Goal: Transaction & Acquisition: Obtain resource

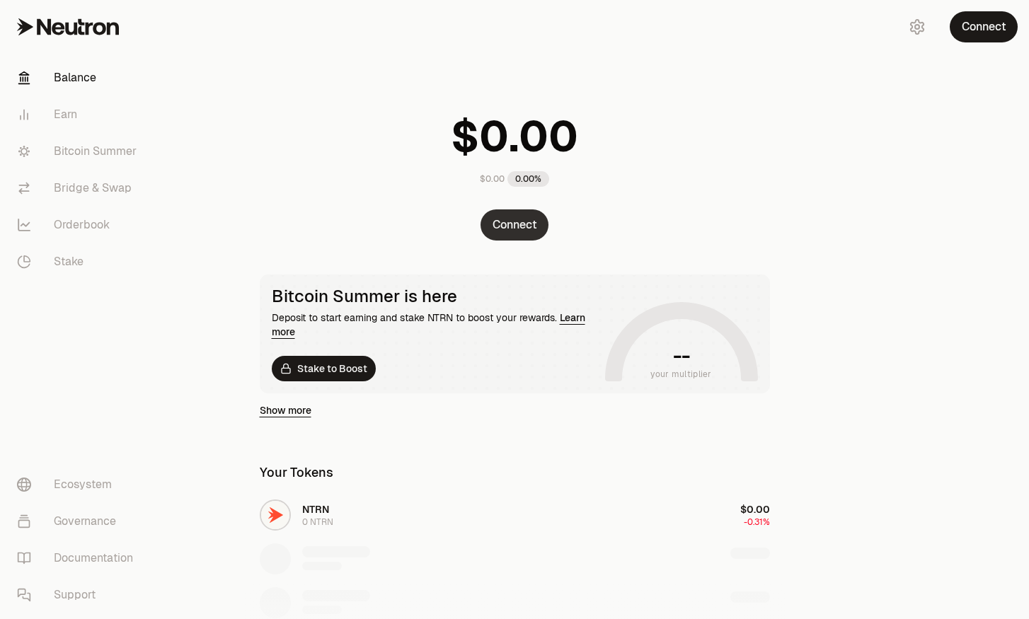
click at [520, 226] on button "Connect" at bounding box center [515, 225] width 68 height 31
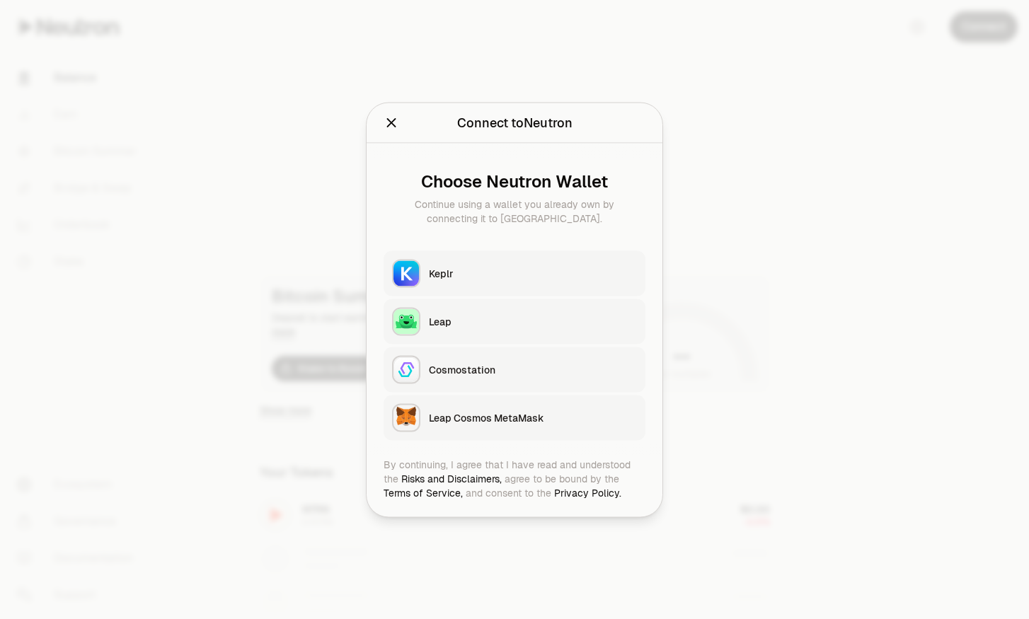
click at [436, 282] on button "Keplr" at bounding box center [515, 273] width 262 height 45
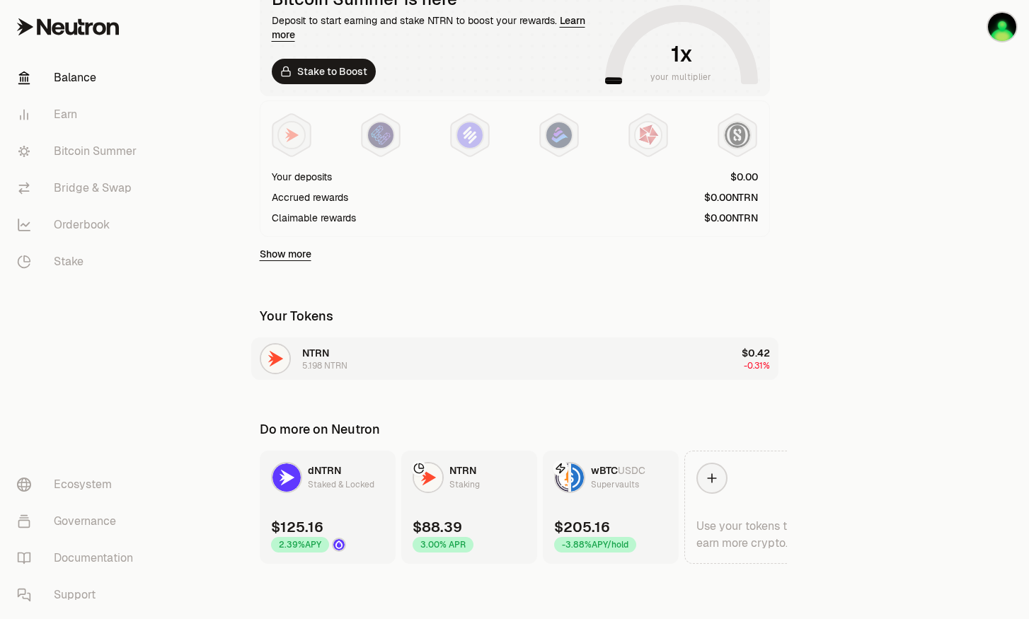
scroll to position [61, 0]
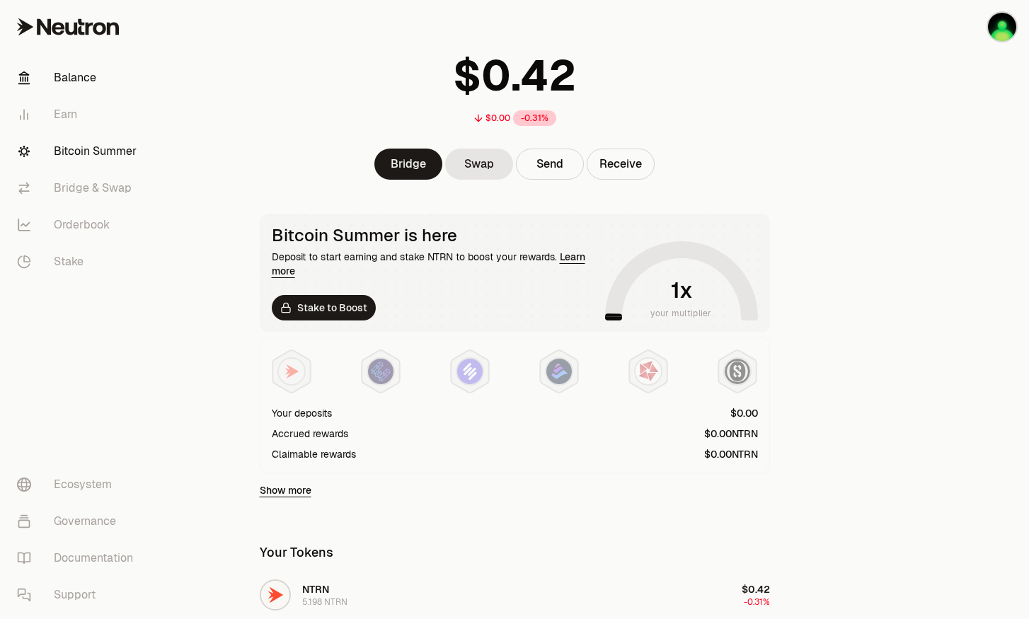
click at [59, 144] on link "Bitcoin Summer" at bounding box center [79, 151] width 147 height 37
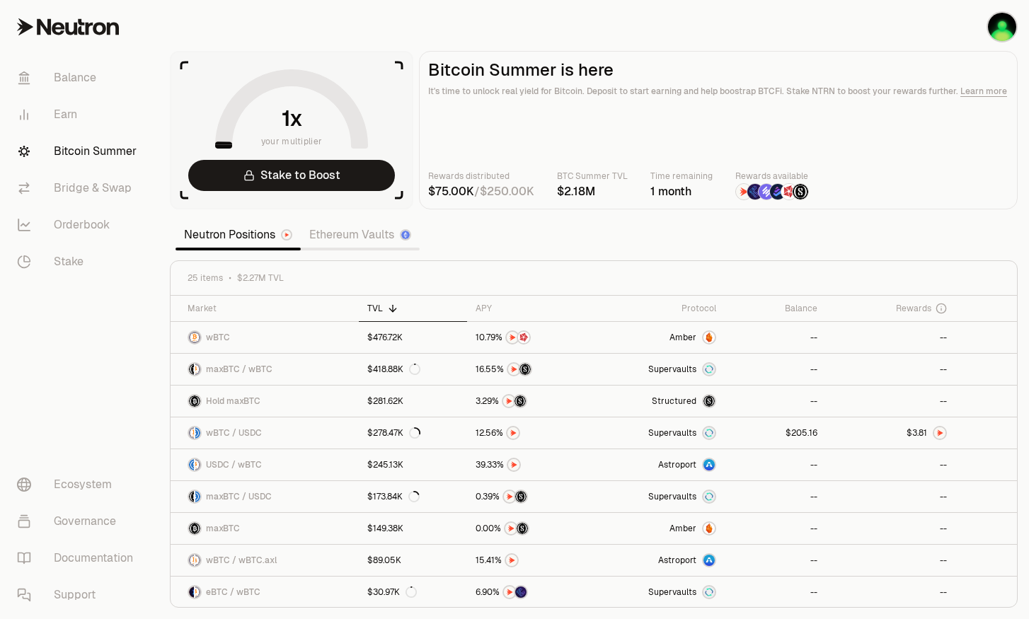
click at [234, 137] on icon at bounding box center [291, 108] width 153 height 79
click at [68, 265] on link "Stake" at bounding box center [79, 261] width 147 height 37
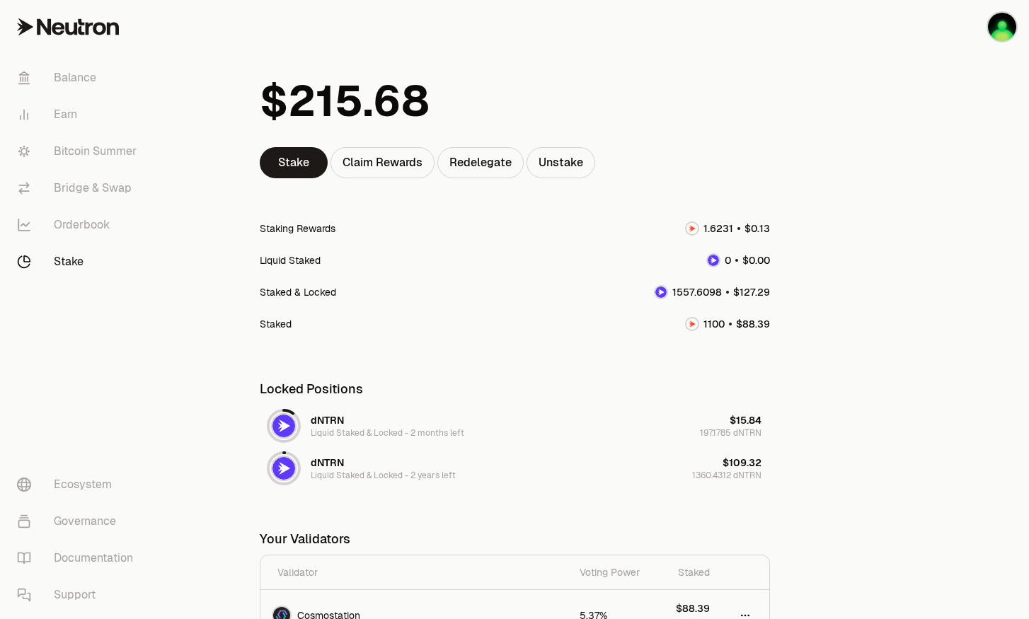
scroll to position [94, 0]
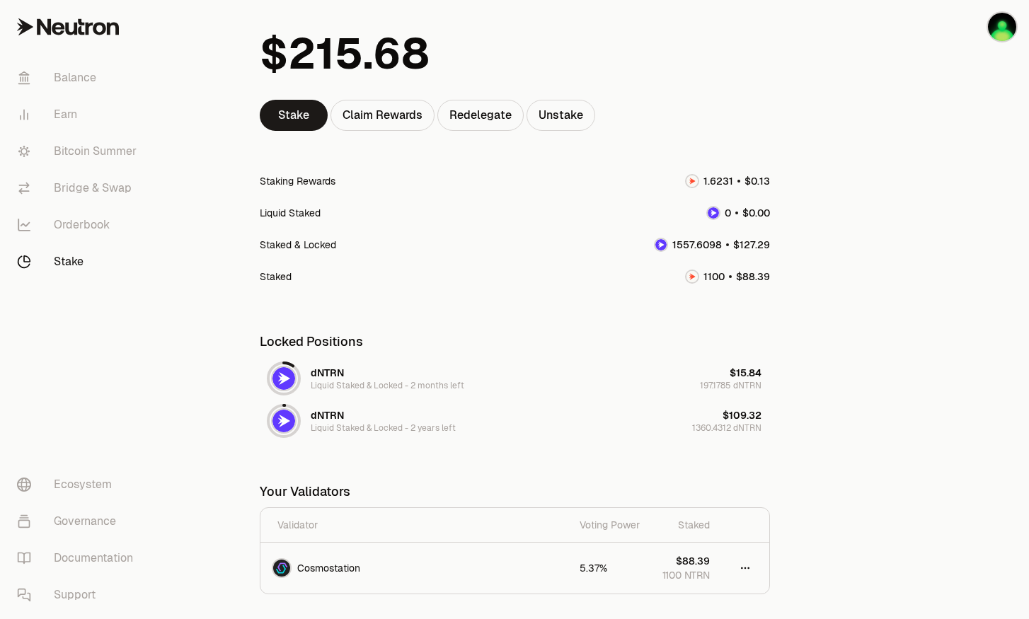
drag, startPoint x: 695, startPoint y: 364, endPoint x: 769, endPoint y: 374, distance: 74.4
click at [769, 374] on div "dNTRN Liquid Staked & Locked - 2 months left $15.84 197.1785 dNTRN" at bounding box center [515, 378] width 510 height 42
click at [672, 432] on div "dNTRN Liquid Staked & Locked - 2 years left $109.32 1360.4312 dNTRN" at bounding box center [515, 421] width 510 height 42
drag, startPoint x: 675, startPoint y: 428, endPoint x: 713, endPoint y: 435, distance: 39.0
click at [713, 435] on div "dNTRN Liquid Staked & Locked - 2 years left $109.32 1360.4312 dNTRN" at bounding box center [515, 421] width 510 height 42
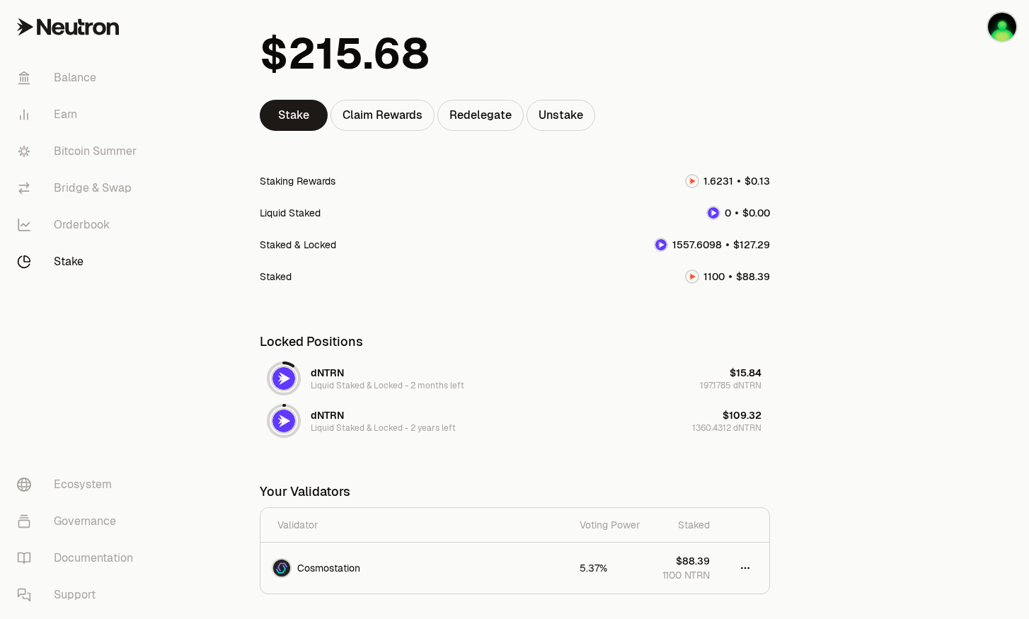
drag, startPoint x: 735, startPoint y: 251, endPoint x: 814, endPoint y: 260, distance: 79.8
click at [814, 260] on main "Stake Claim Rewards Redelegate Unstake Staking Rewards Liquid Staked Staked & L…" at bounding box center [594, 307] width 871 height 802
drag, startPoint x: 739, startPoint y: 277, endPoint x: 767, endPoint y: 263, distance: 32.0
click at [767, 265] on div "Staked" at bounding box center [515, 276] width 510 height 32
click at [747, 171] on div "Staking Rewards" at bounding box center [515, 181] width 510 height 32
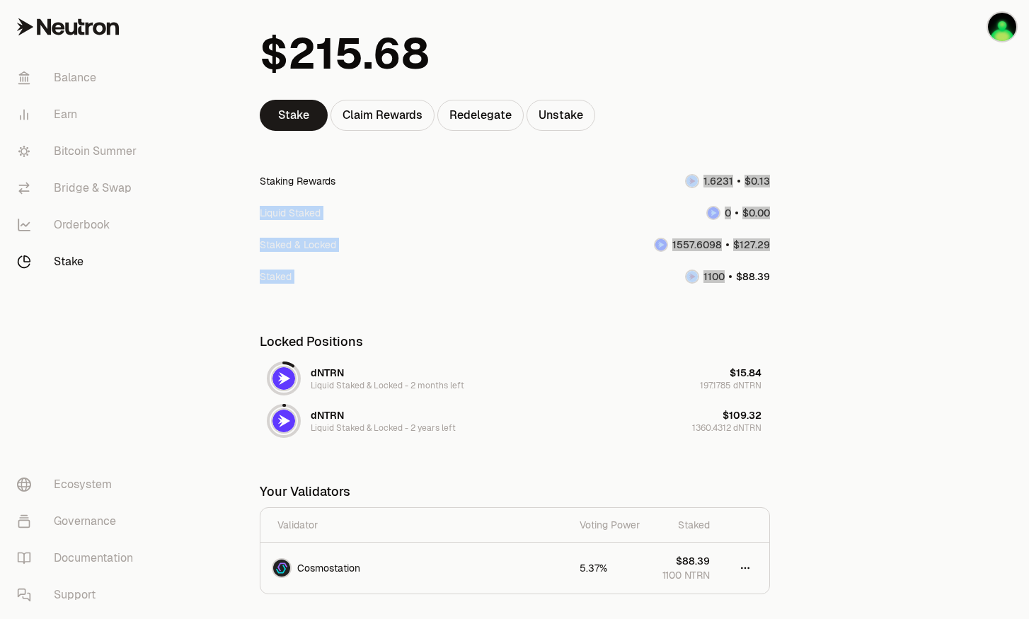
drag, startPoint x: 668, startPoint y: 166, endPoint x: 764, endPoint y: 265, distance: 137.7
click at [763, 268] on div "Staking Rewards Liquid Staked Staked & Locked Staked" at bounding box center [515, 228] width 510 height 127
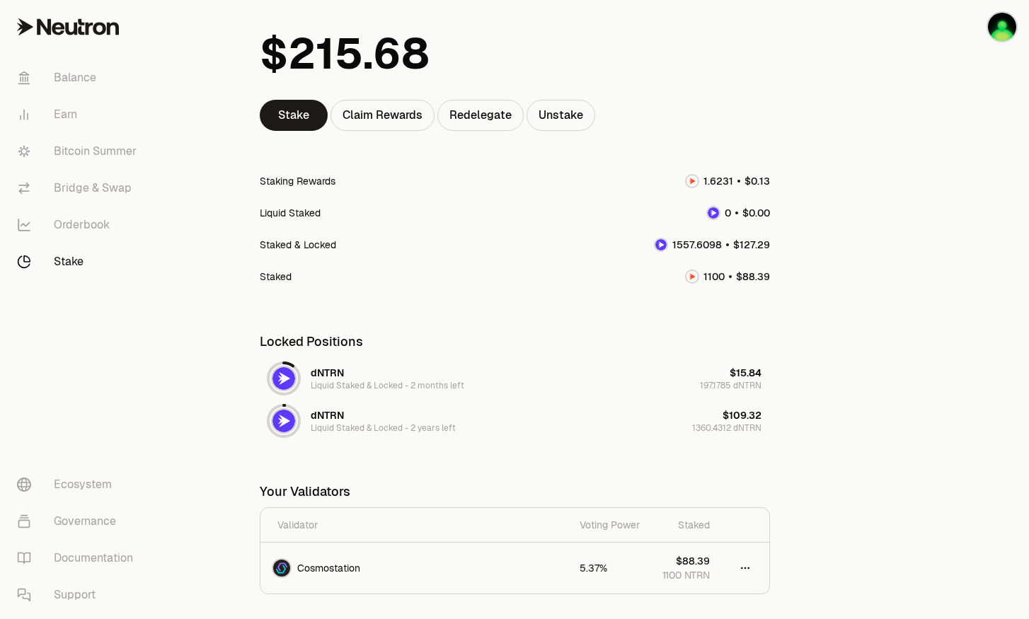
click at [914, 258] on div at bounding box center [950, 307] width 159 height 802
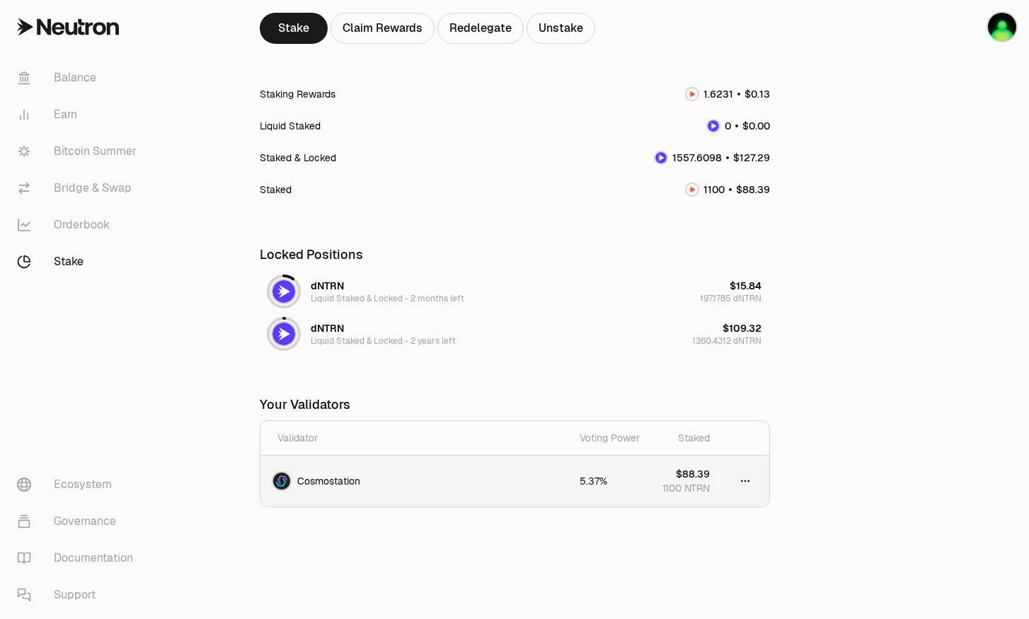
click at [730, 480] on td at bounding box center [745, 481] width 48 height 51
drag, startPoint x: 774, startPoint y: 488, endPoint x: 735, endPoint y: 480, distance: 39.8
click at [764, 487] on div "Stake Claim Rewards Redelegate Unstake Staking Rewards Liquid Staked Staked & L…" at bounding box center [515, 236] width 544 height 655
click at [750, 480] on html "Balance Earn Bitcoin Summer Bridge & Swap Orderbook Stake Ecosystem Governance …" at bounding box center [514, 220] width 1029 height 802
click at [759, 480] on html "Balance Earn Bitcoin Summer Bridge & Swap Orderbook Stake Ecosystem Governance …" at bounding box center [514, 220] width 1029 height 802
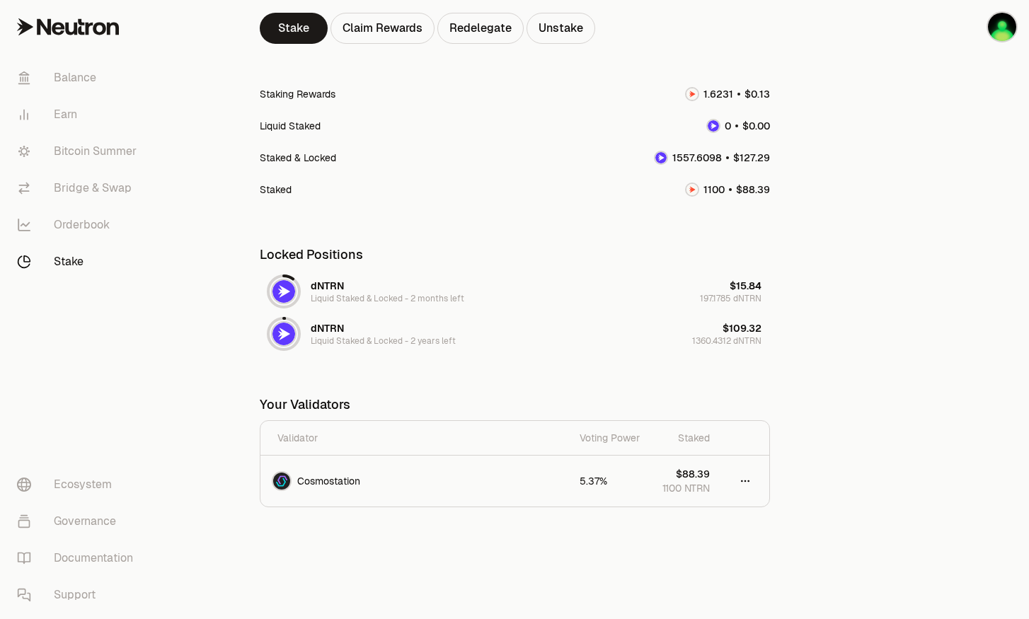
click at [759, 480] on td at bounding box center [745, 481] width 48 height 51
click at [754, 481] on html "Balance Earn Bitcoin Summer Bridge & Swap Orderbook Stake Ecosystem Governance …" at bounding box center [514, 220] width 1029 height 802
click at [752, 177] on html "Balance Earn Bitcoin Summer Bridge & Swap Orderbook Stake Ecosystem Governance …" at bounding box center [514, 220] width 1029 height 802
click at [1008, 30] on img "button" at bounding box center [1002, 27] width 28 height 28
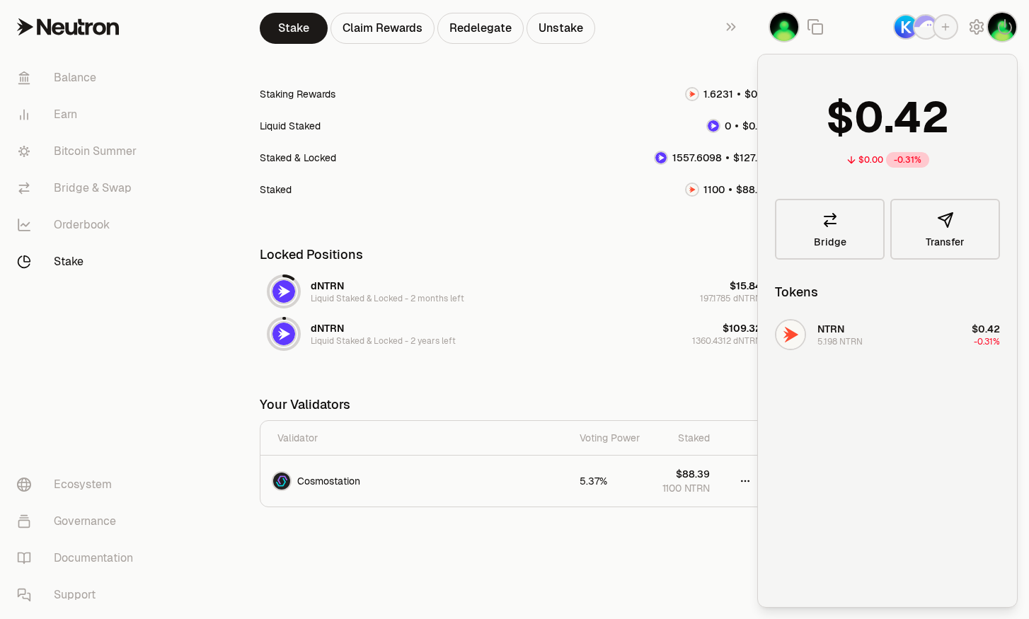
click at [667, 151] on div at bounding box center [661, 158] width 14 height 14
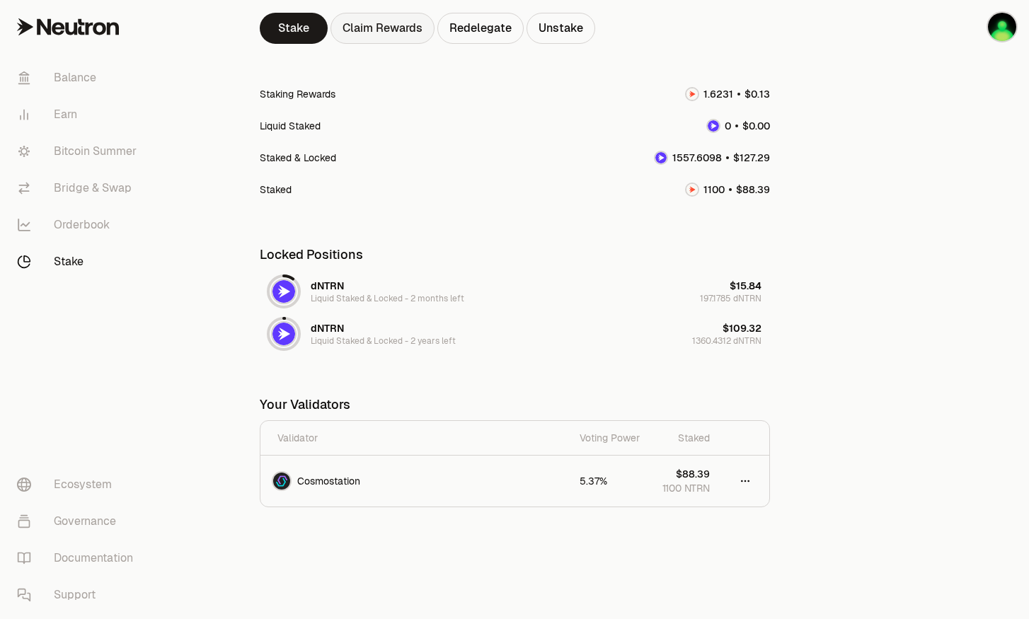
click at [398, 22] on div "Claim Rewards" at bounding box center [383, 28] width 104 height 31
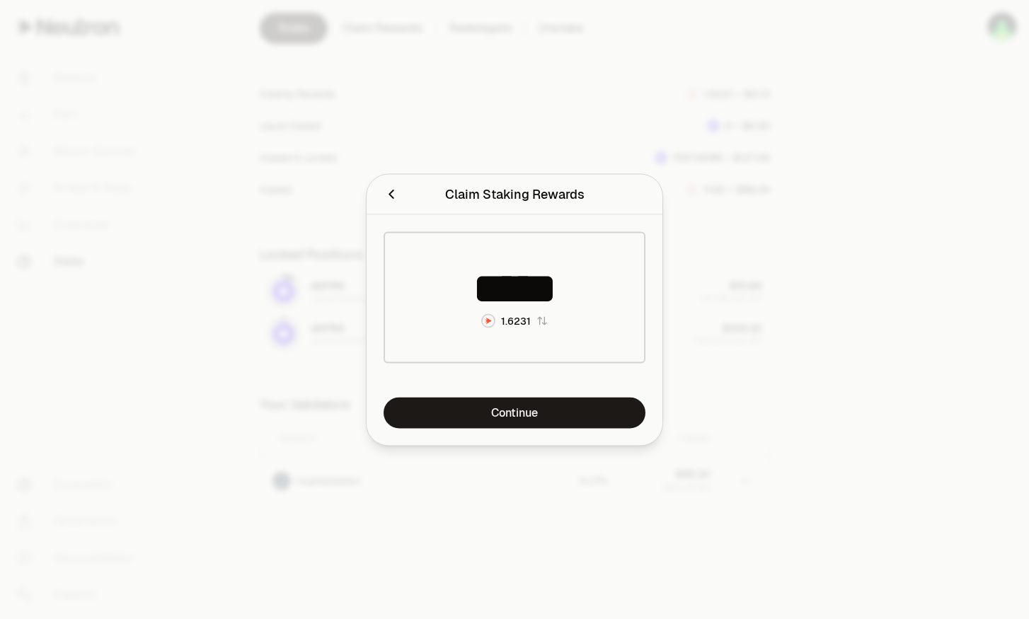
click at [384, 198] on div "Claim Staking Rewards Dialog to claim your staking rewards and view the claimab…" at bounding box center [515, 194] width 296 height 40
click at [394, 194] on icon "Close" at bounding box center [392, 194] width 16 height 16
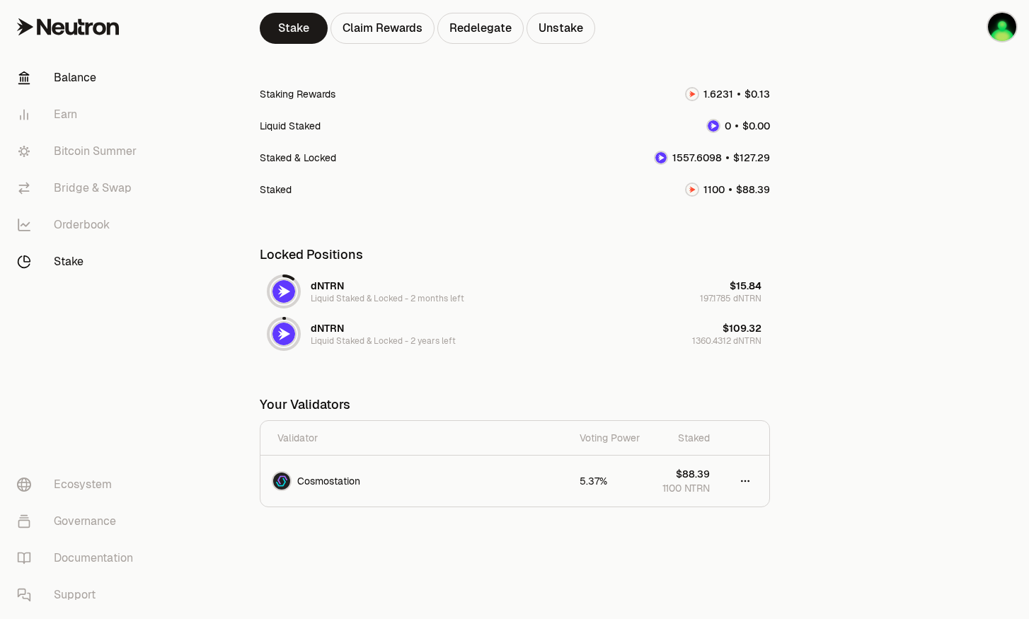
click at [61, 81] on link "Balance" at bounding box center [79, 77] width 147 height 37
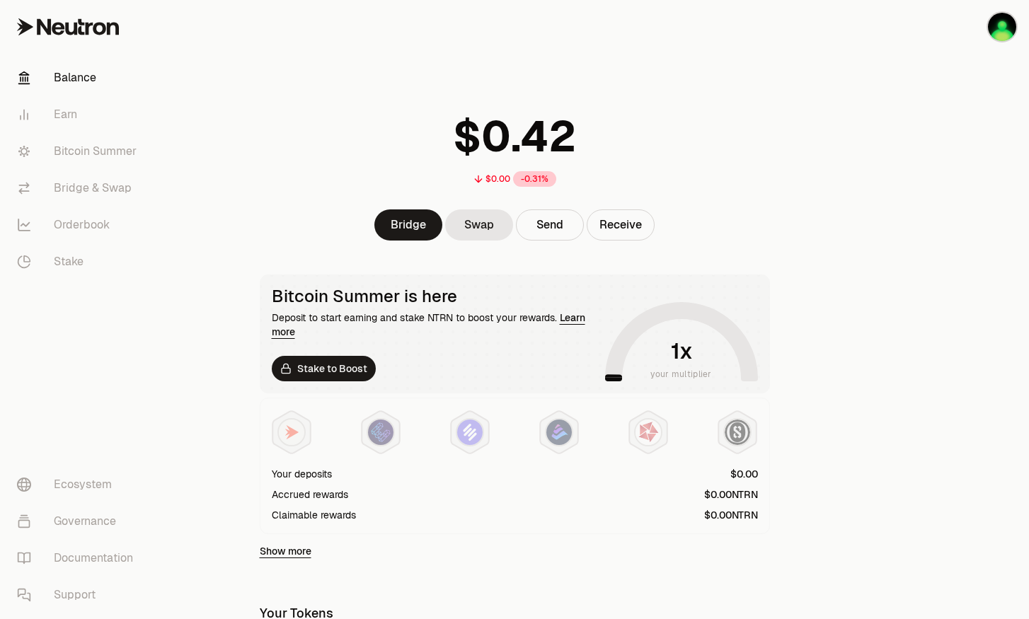
scroll to position [188, 0]
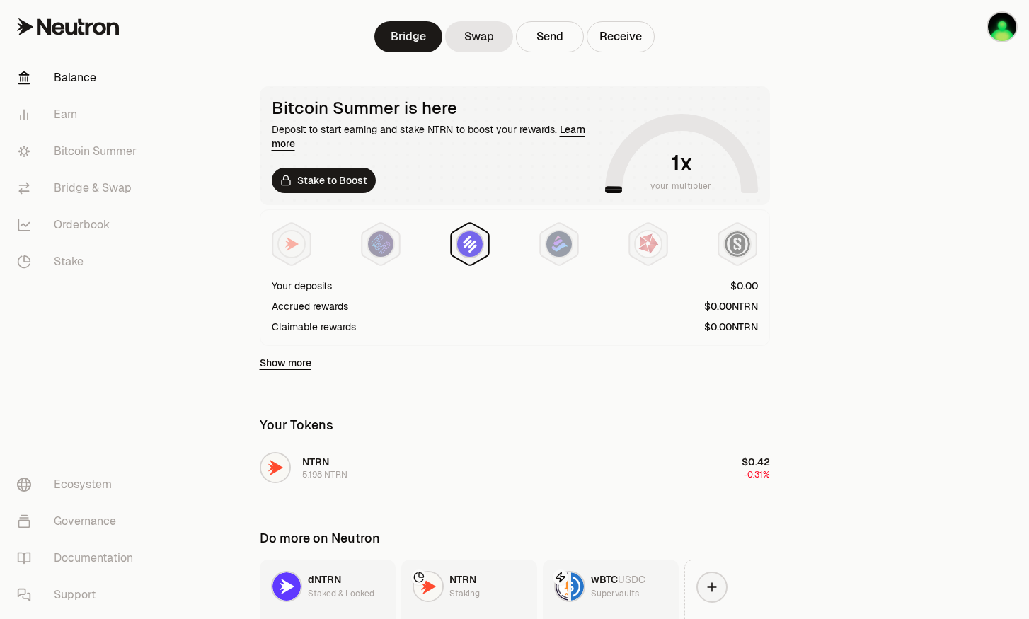
click at [465, 243] on img at bounding box center [469, 243] width 25 height 25
click at [323, 183] on link "Stake to Boost" at bounding box center [324, 180] width 104 height 25
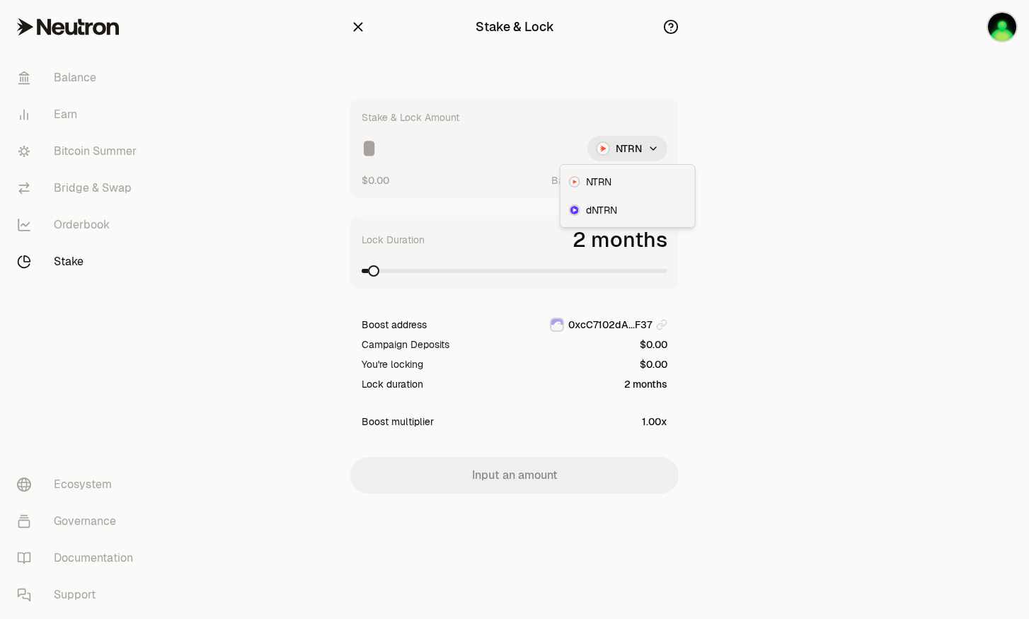
click at [641, 143] on html "Balance Earn Bitcoin Summer Bridge & Swap Orderbook Stake Ecosystem Governance …" at bounding box center [514, 309] width 1029 height 619
click at [641, 142] on html "Balance Earn Bitcoin Summer Bridge & Swap Orderbook Stake Ecosystem Governance …" at bounding box center [514, 309] width 1029 height 619
click at [638, 146] on html "Balance Earn Bitcoin Summer Bridge & Swap Orderbook Stake Ecosystem Governance …" at bounding box center [514, 309] width 1029 height 619
click at [629, 205] on div "dNTRN" at bounding box center [627, 210] width 129 height 28
click at [586, 210] on span "dNTRN" at bounding box center [598, 210] width 31 height 14
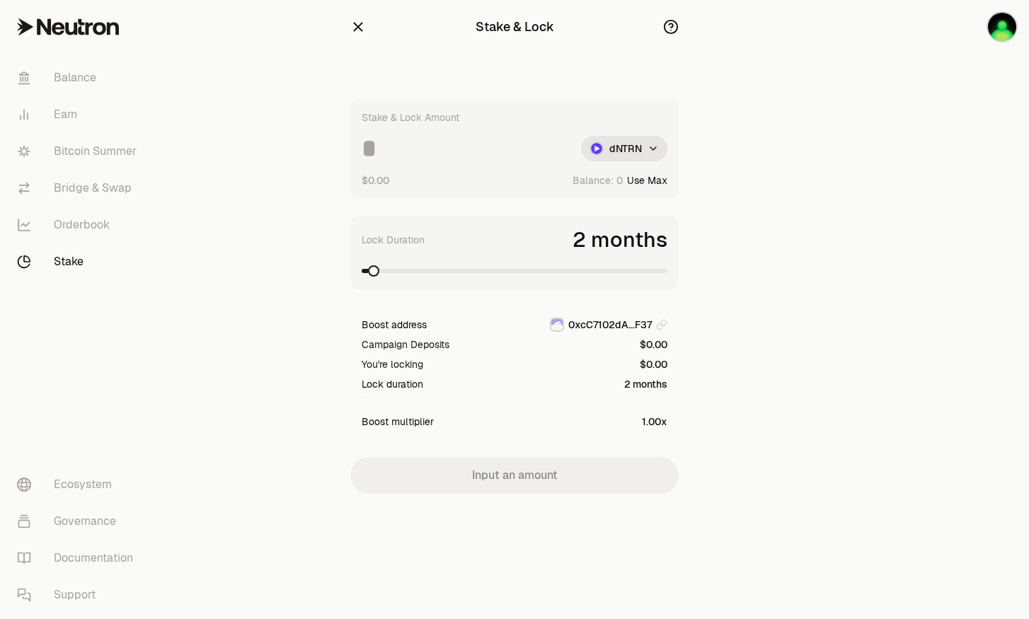
click at [644, 180] on button "Use Max" at bounding box center [647, 180] width 40 height 14
type input "*"
click at [648, 143] on html "Balance Earn Bitcoin Summer Bridge & Swap Orderbook Stake Ecosystem Governance …" at bounding box center [514, 309] width 1029 height 619
click at [588, 176] on span "NTRN" at bounding box center [595, 182] width 25 height 14
click at [86, 115] on link "Earn" at bounding box center [79, 114] width 147 height 37
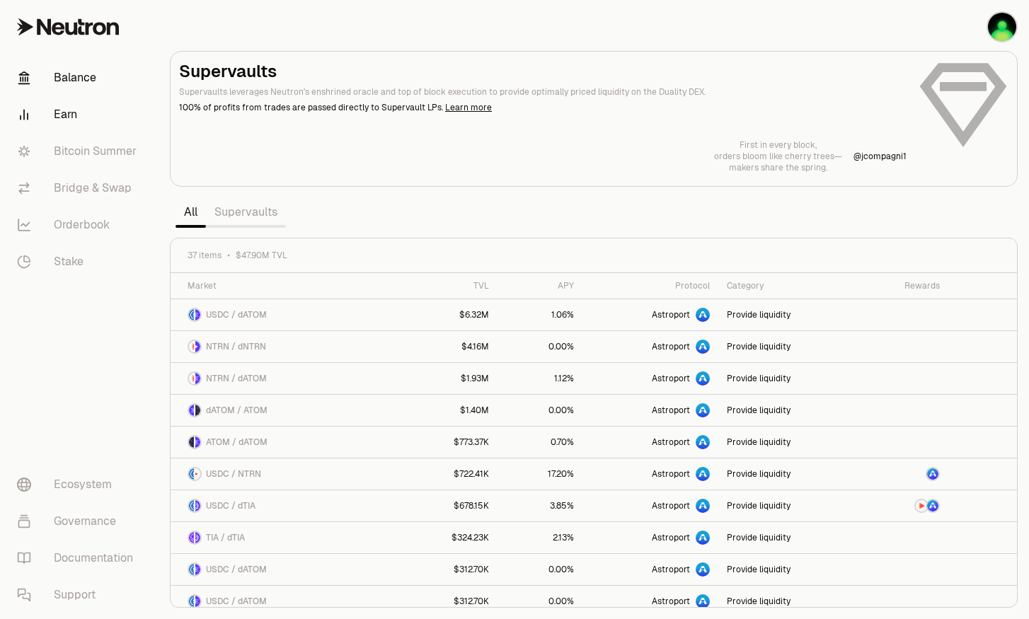
click at [92, 81] on link "Balance" at bounding box center [79, 77] width 147 height 37
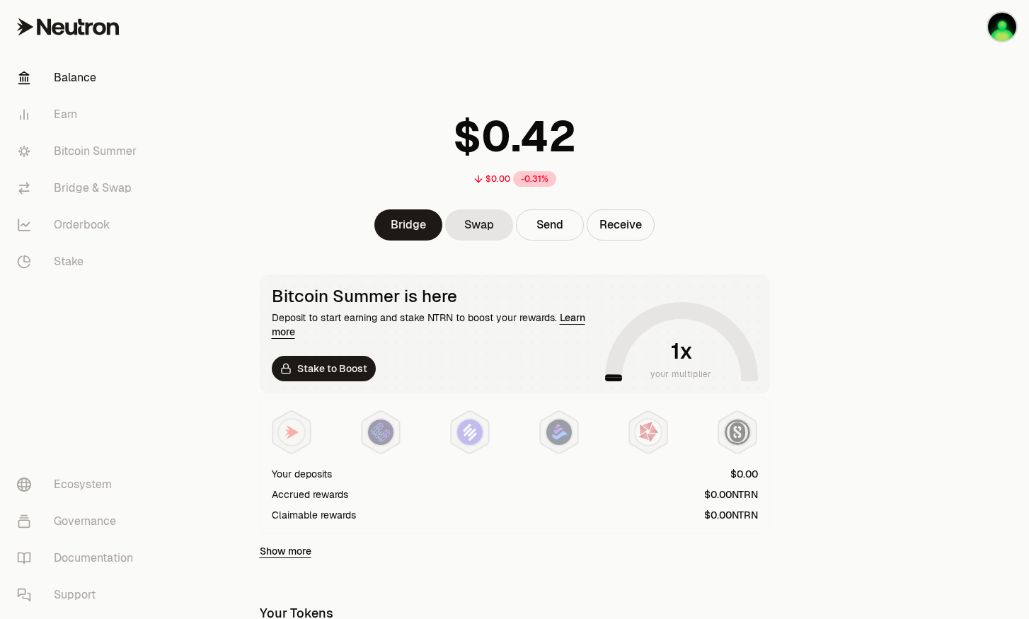
scroll to position [297, 0]
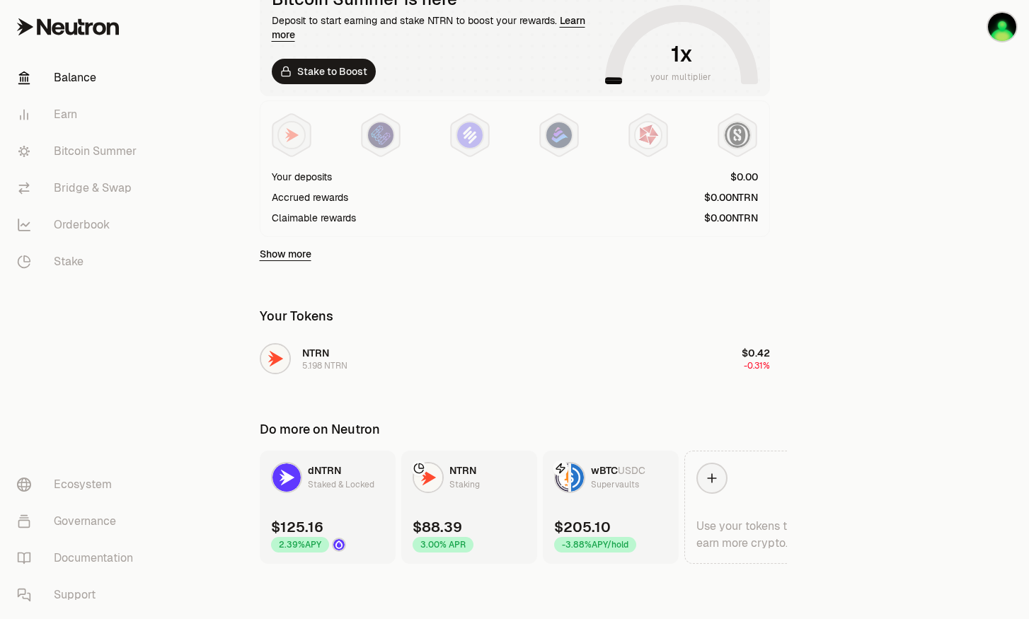
click at [293, 469] on img at bounding box center [286, 478] width 28 height 28
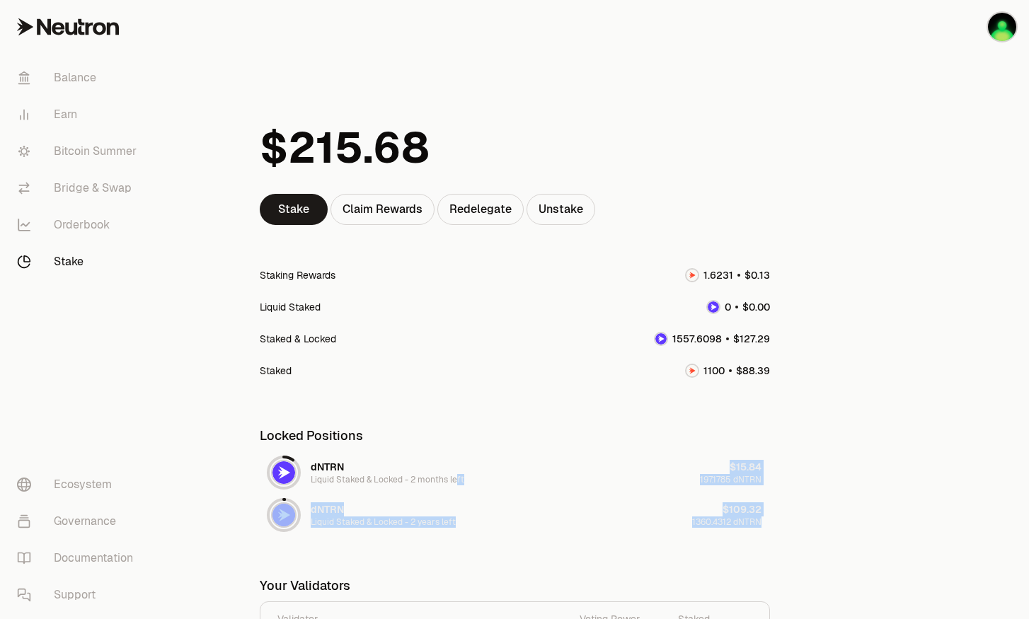
drag, startPoint x: 453, startPoint y: 469, endPoint x: 797, endPoint y: 510, distance: 346.4
click at [798, 527] on main "Stake Claim Rewards Redelegate Unstake Staking Rewards Liquid Staked Staked & L…" at bounding box center [594, 401] width 871 height 802
click at [78, 76] on link "Balance" at bounding box center [79, 77] width 147 height 37
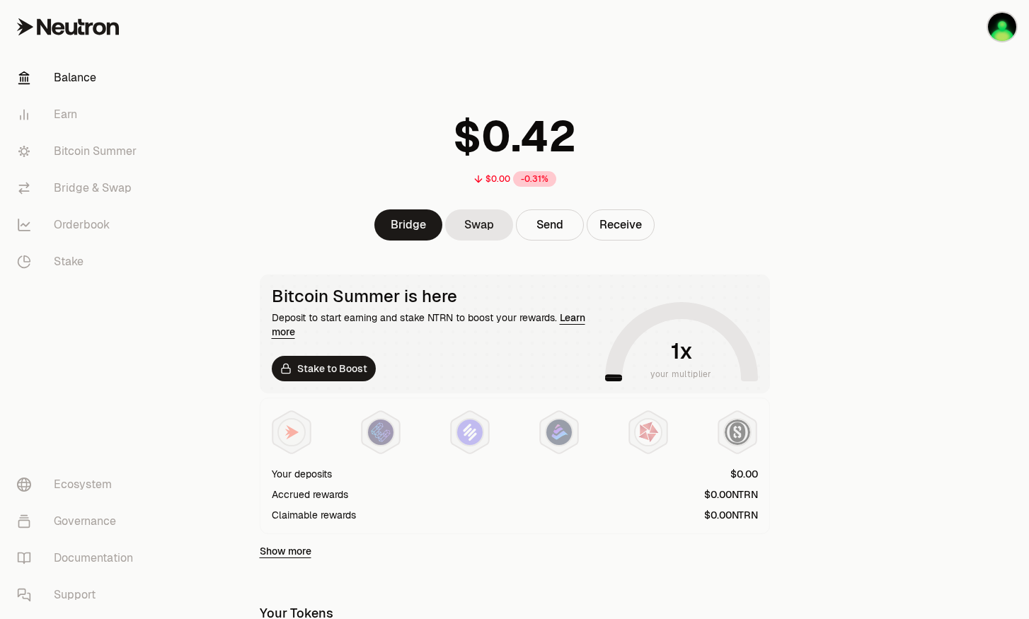
scroll to position [297, 0]
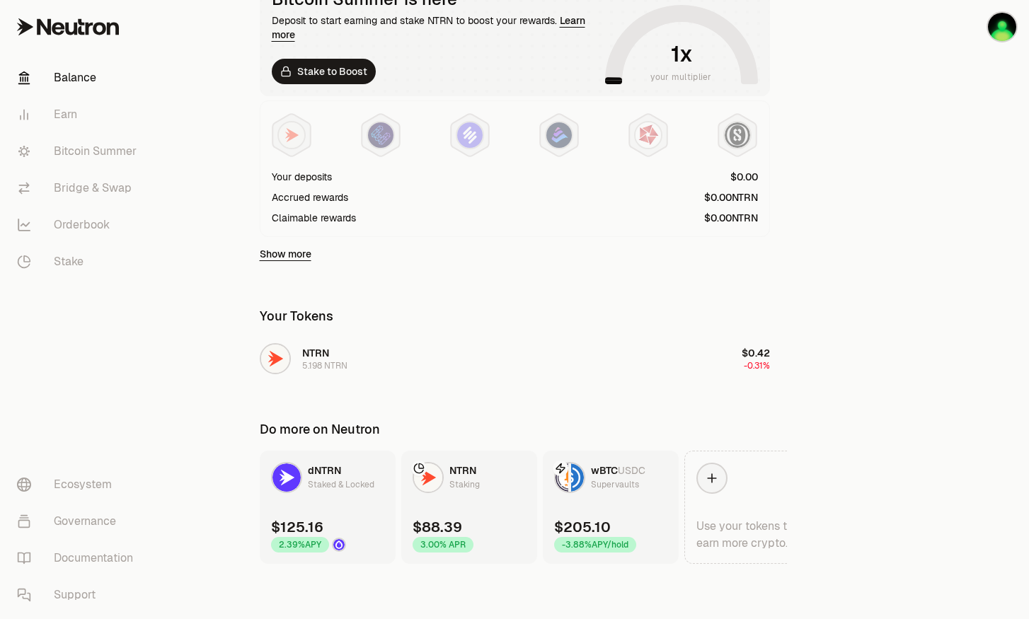
click at [605, 478] on div "Supervaults" at bounding box center [615, 485] width 48 height 14
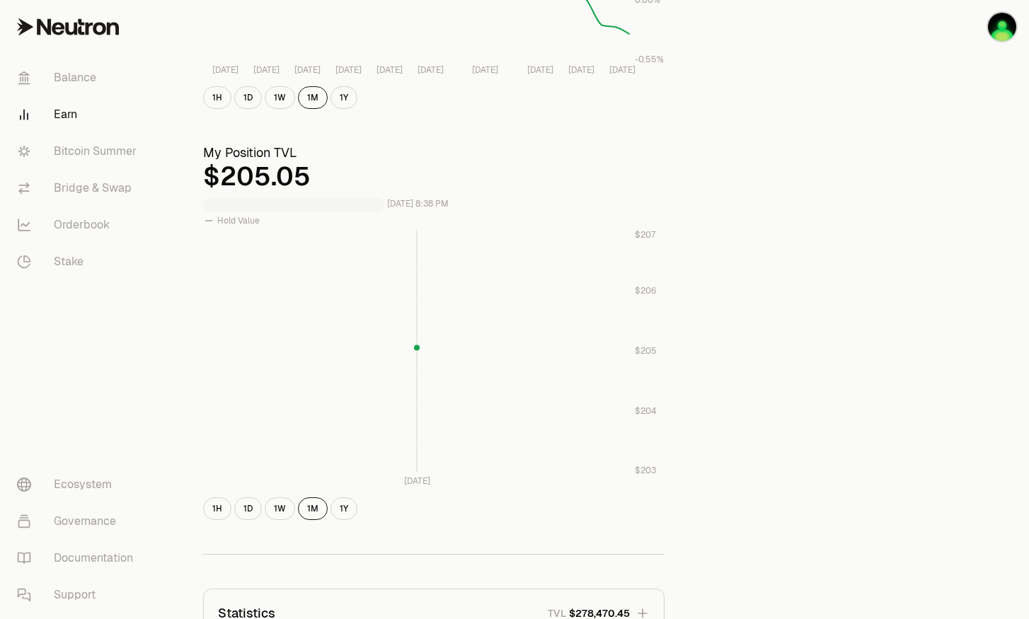
scroll to position [47, 0]
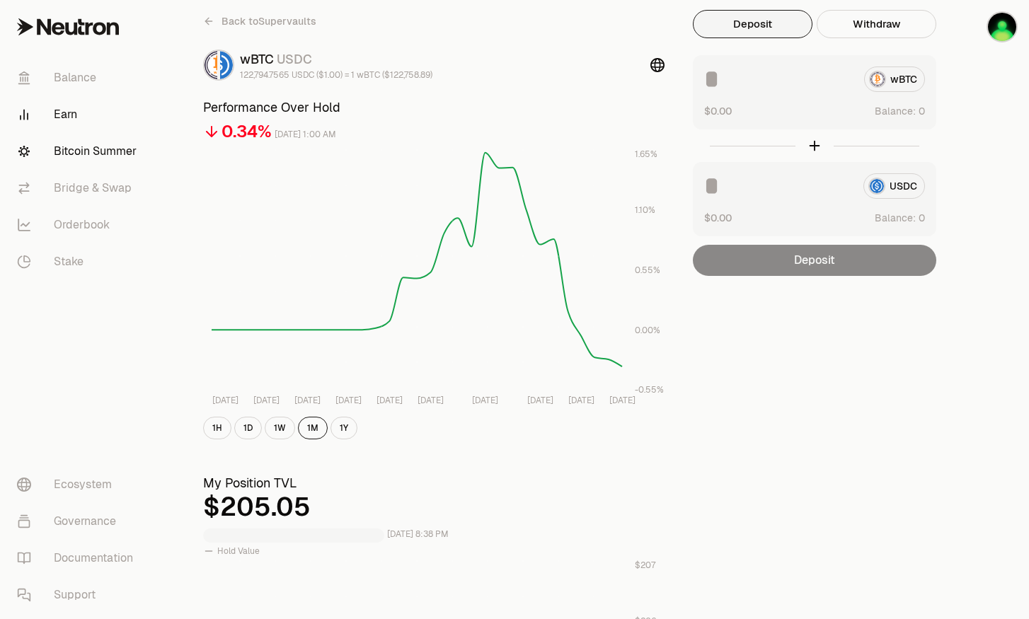
click at [95, 136] on link "Bitcoin Summer" at bounding box center [79, 151] width 147 height 37
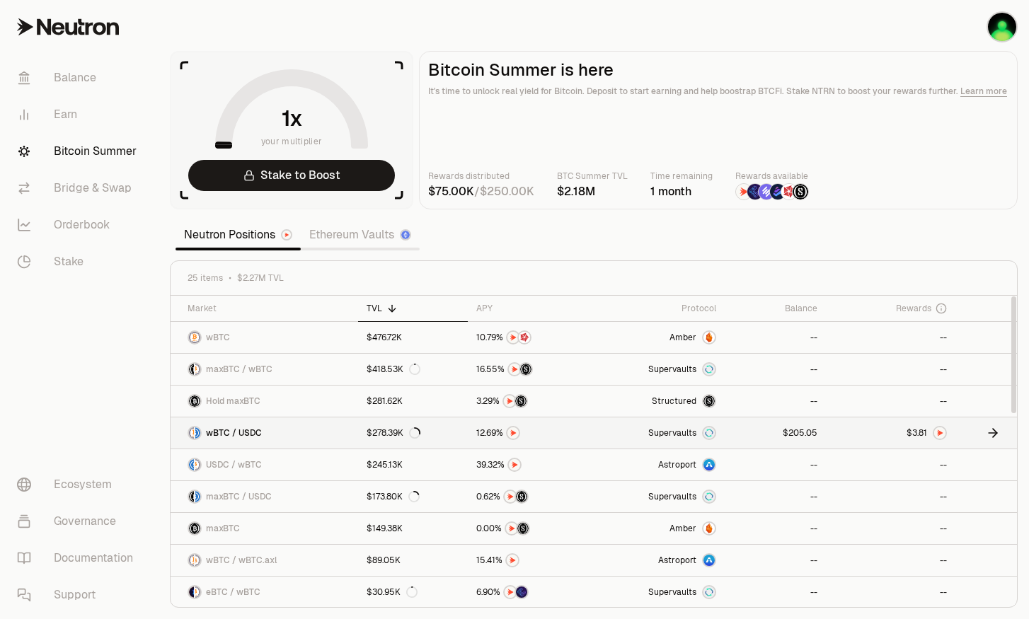
click at [802, 425] on link at bounding box center [775, 433] width 101 height 31
